Goal: Task Accomplishment & Management: Manage account settings

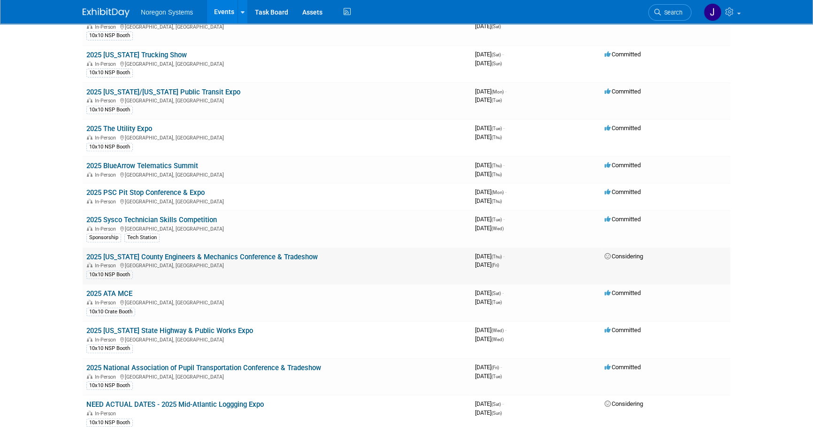
scroll to position [512, 0]
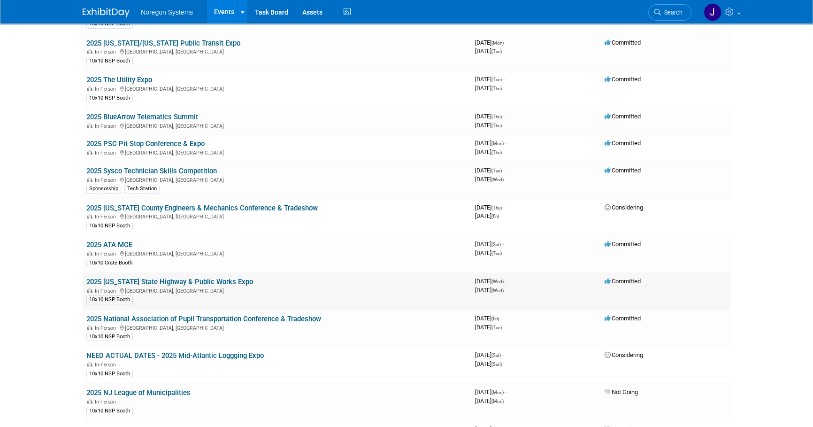
click at [181, 278] on link "2025 [US_STATE] State Highway & Public Works Expo" at bounding box center [169, 281] width 167 height 8
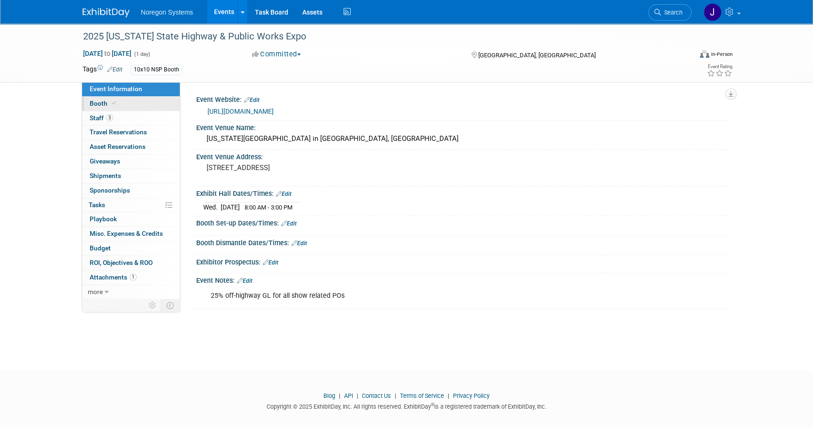
click at [147, 104] on link "Booth" at bounding box center [131, 104] width 98 height 14
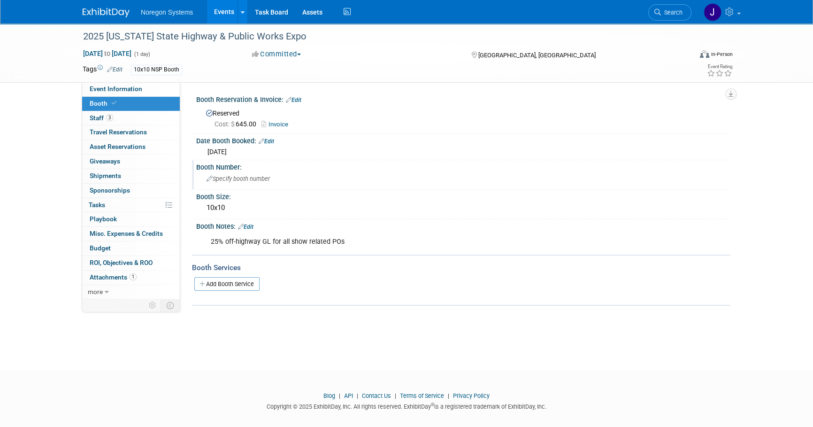
click at [268, 178] on span "Specify booth number" at bounding box center [238, 178] width 63 height 7
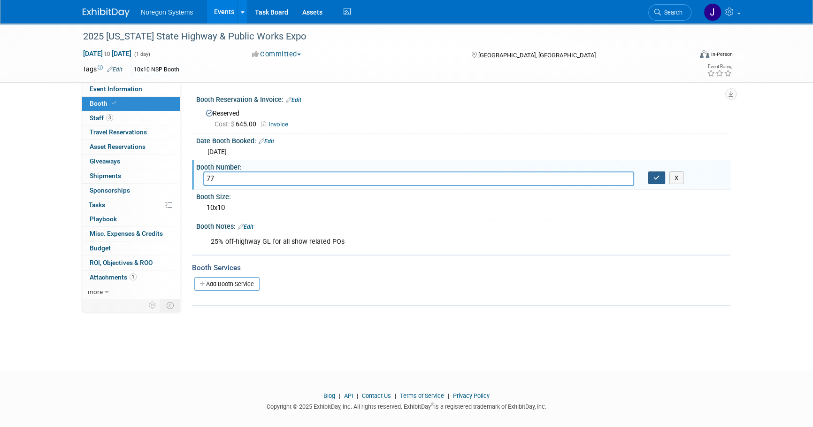
type input "77"
click at [657, 178] on icon "button" at bounding box center [657, 178] width 7 height 6
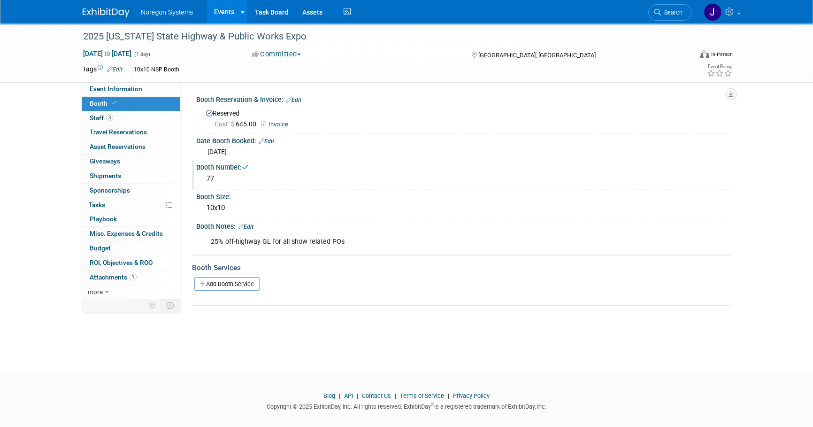
click at [110, 10] on img at bounding box center [106, 12] width 47 height 9
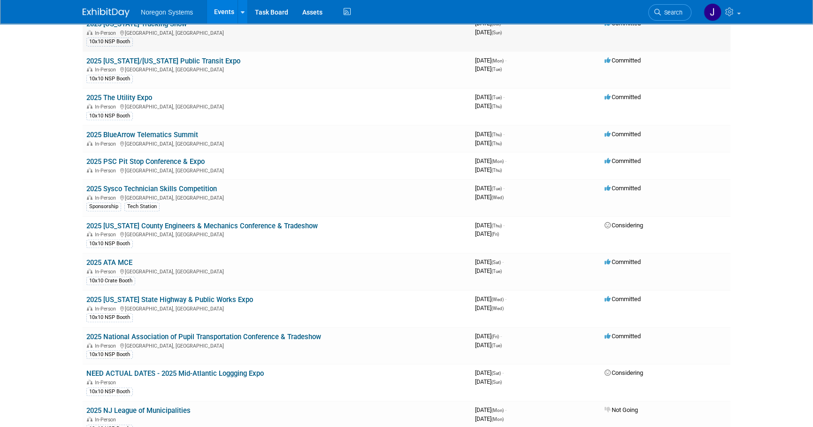
scroll to position [555, 0]
